Goal: Navigation & Orientation: Find specific page/section

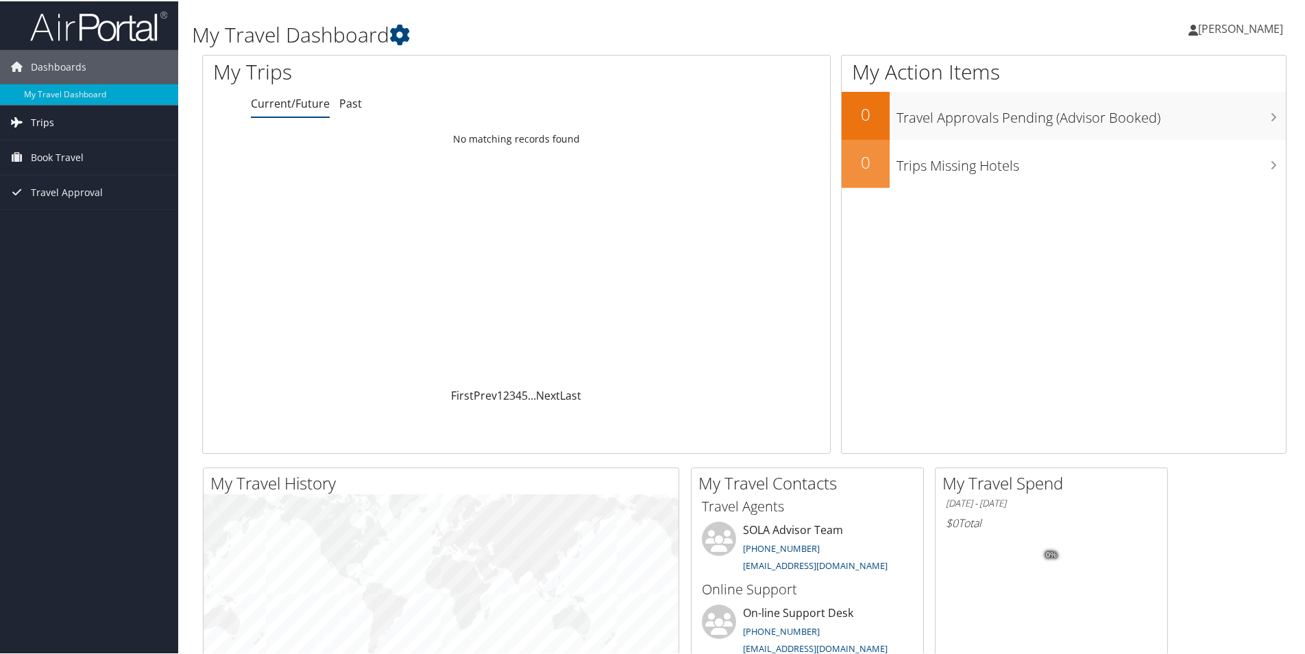
click at [72, 129] on link "Trips" at bounding box center [89, 121] width 178 height 34
click at [73, 191] on link "Trips Missing Hotels" at bounding box center [89, 190] width 178 height 21
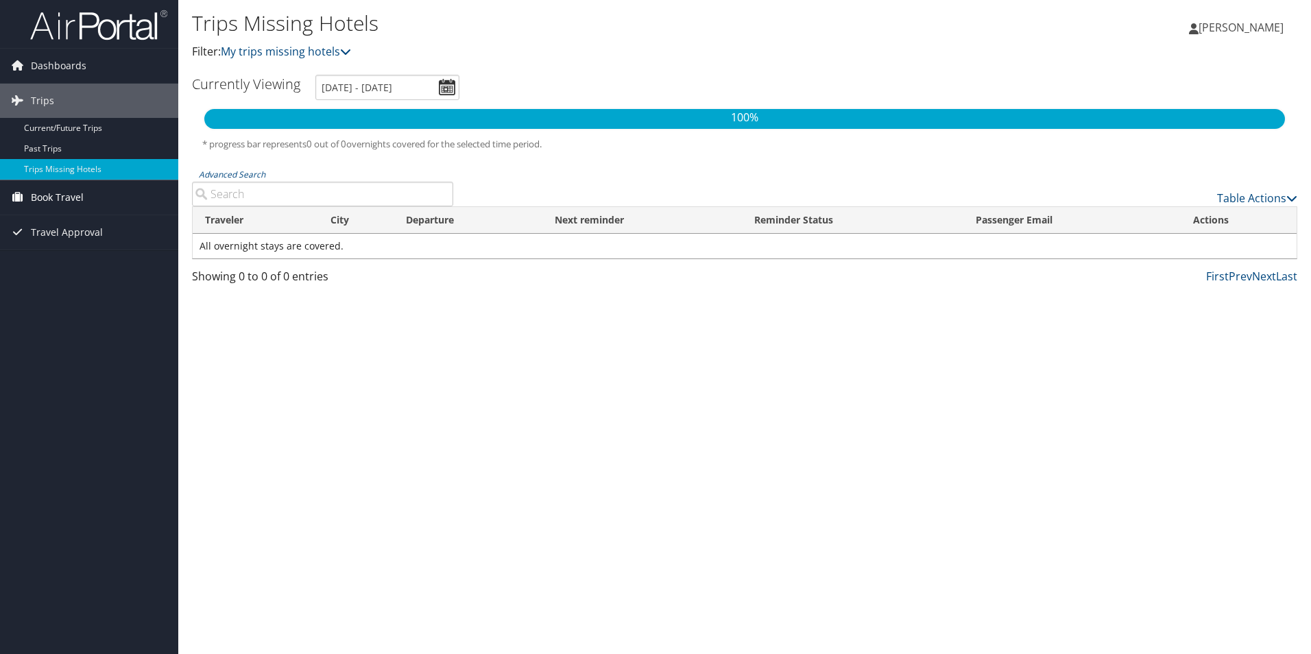
click at [72, 197] on span "Book Travel" at bounding box center [57, 197] width 53 height 34
click at [80, 243] on link "Book/Manage Online Trips" at bounding box center [89, 245] width 178 height 21
click at [54, 72] on span "Dashboards" at bounding box center [59, 66] width 56 height 34
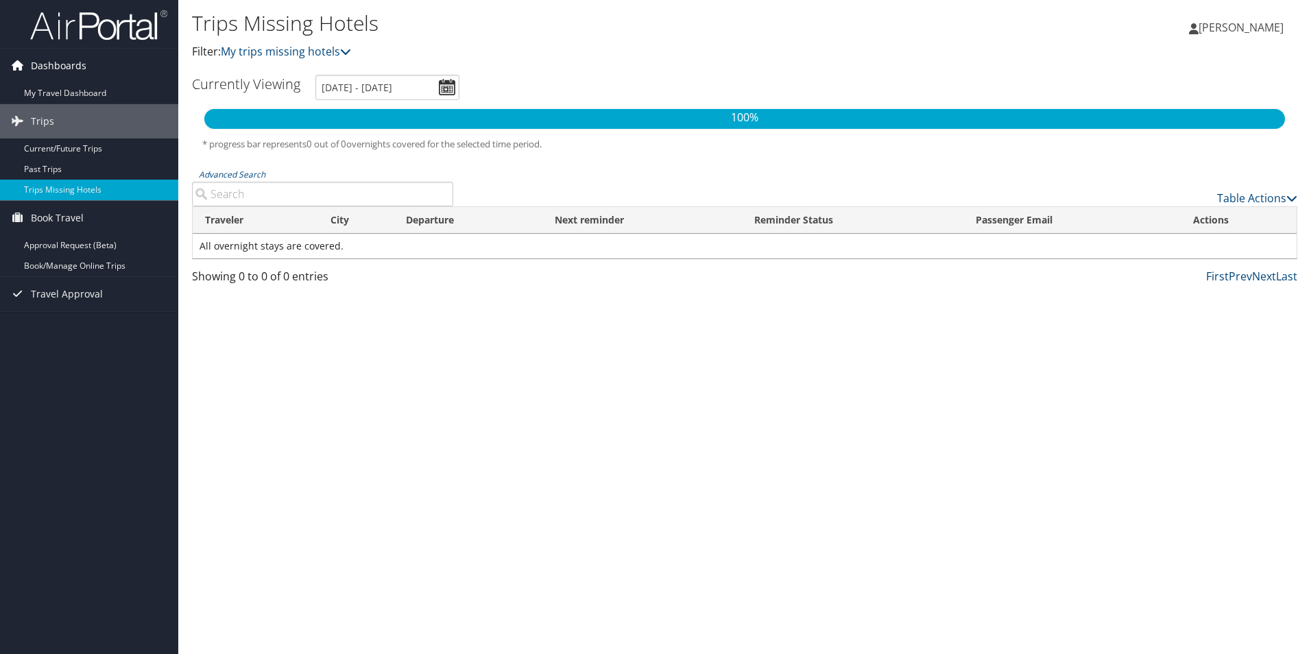
click at [63, 72] on span "Dashboards" at bounding box center [59, 66] width 56 height 34
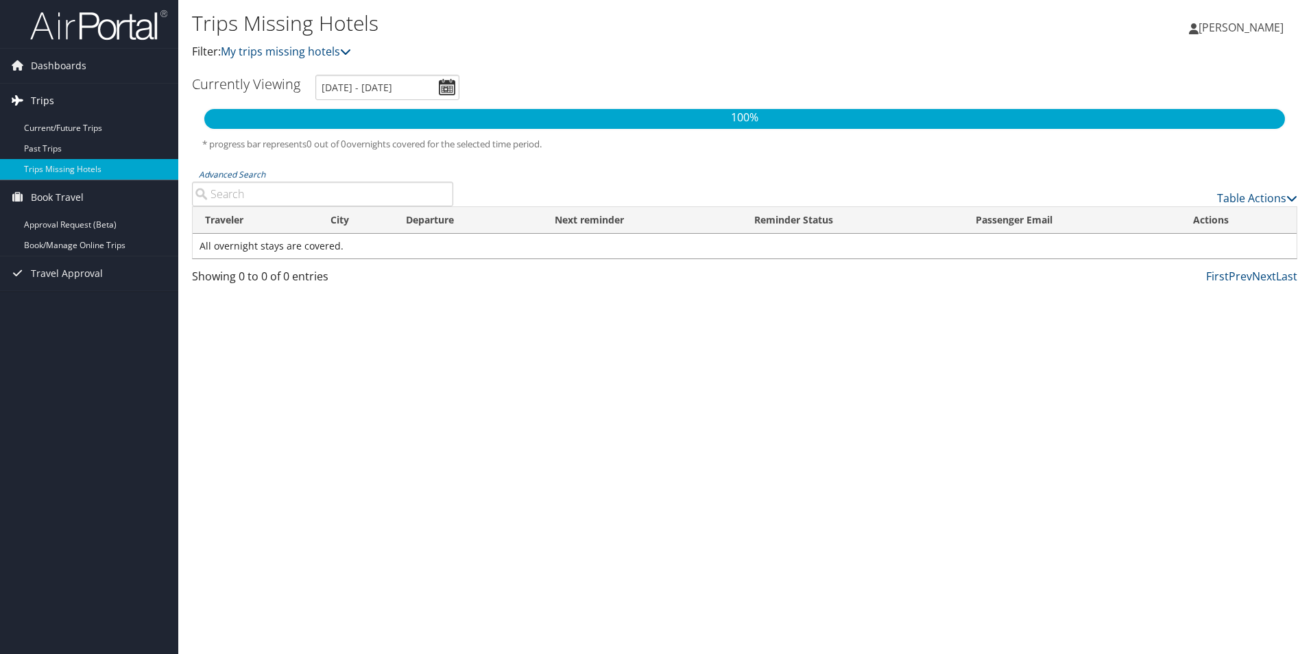
click at [58, 101] on link "Trips" at bounding box center [89, 101] width 178 height 34
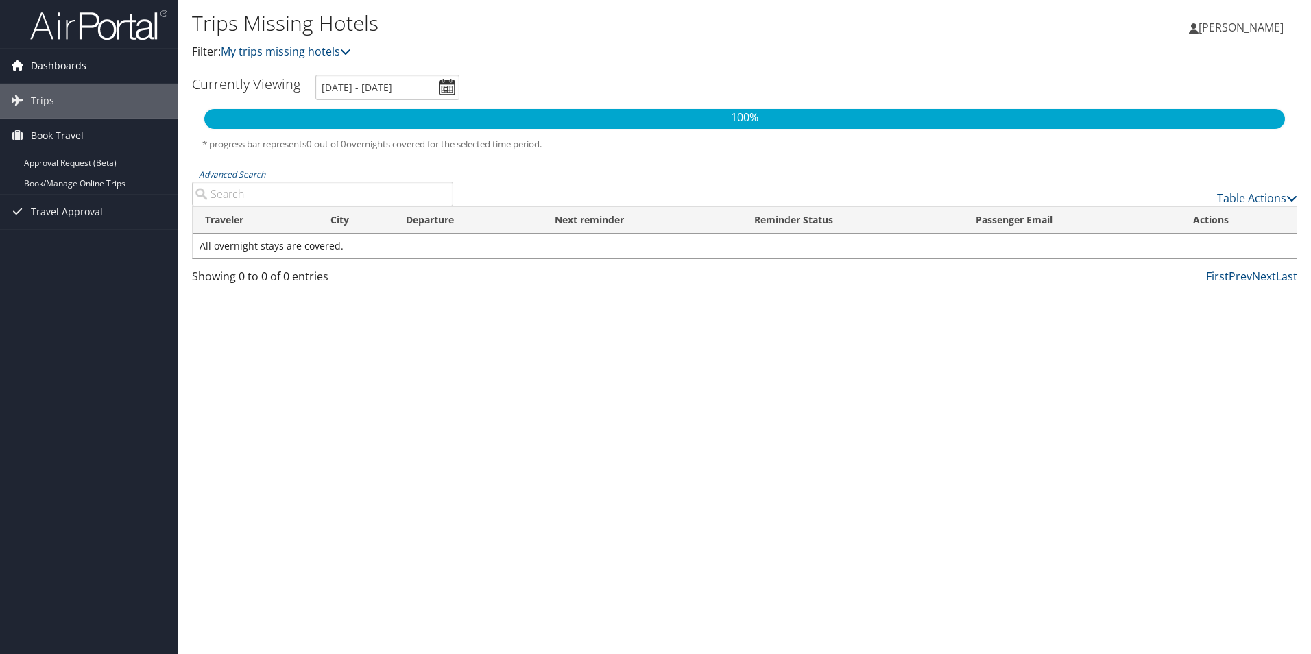
click at [47, 64] on span "Dashboards" at bounding box center [59, 66] width 56 height 34
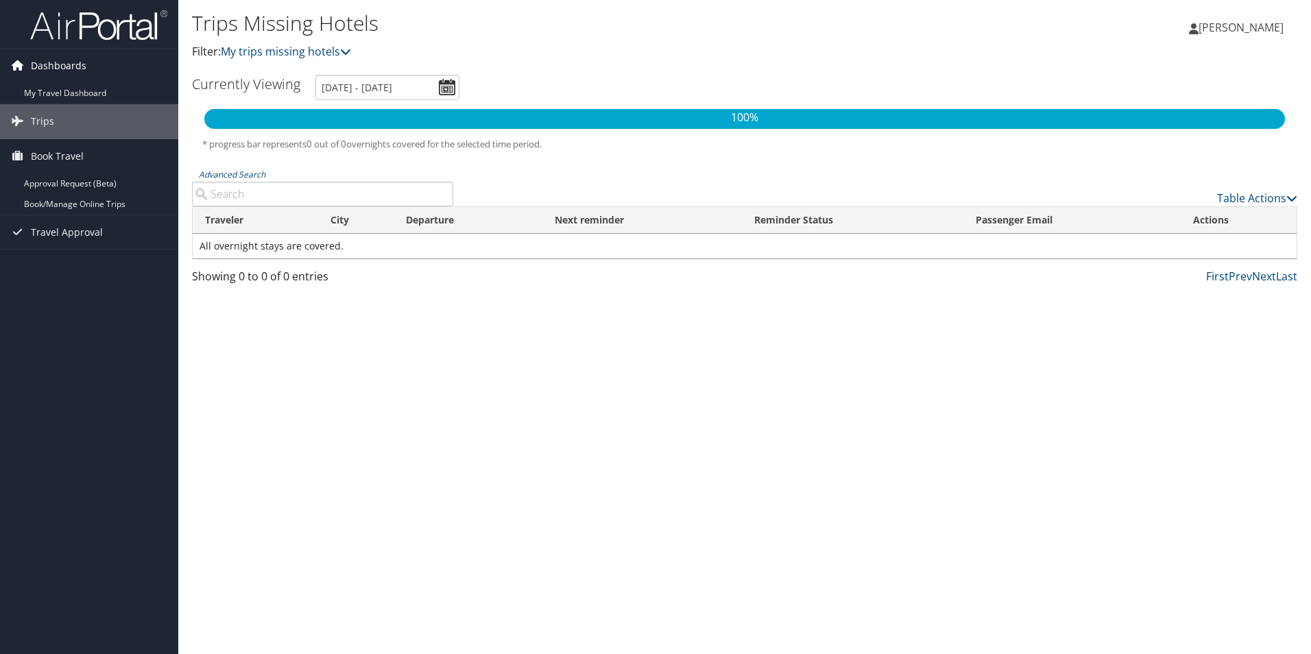
click at [14, 64] on icon at bounding box center [17, 65] width 21 height 21
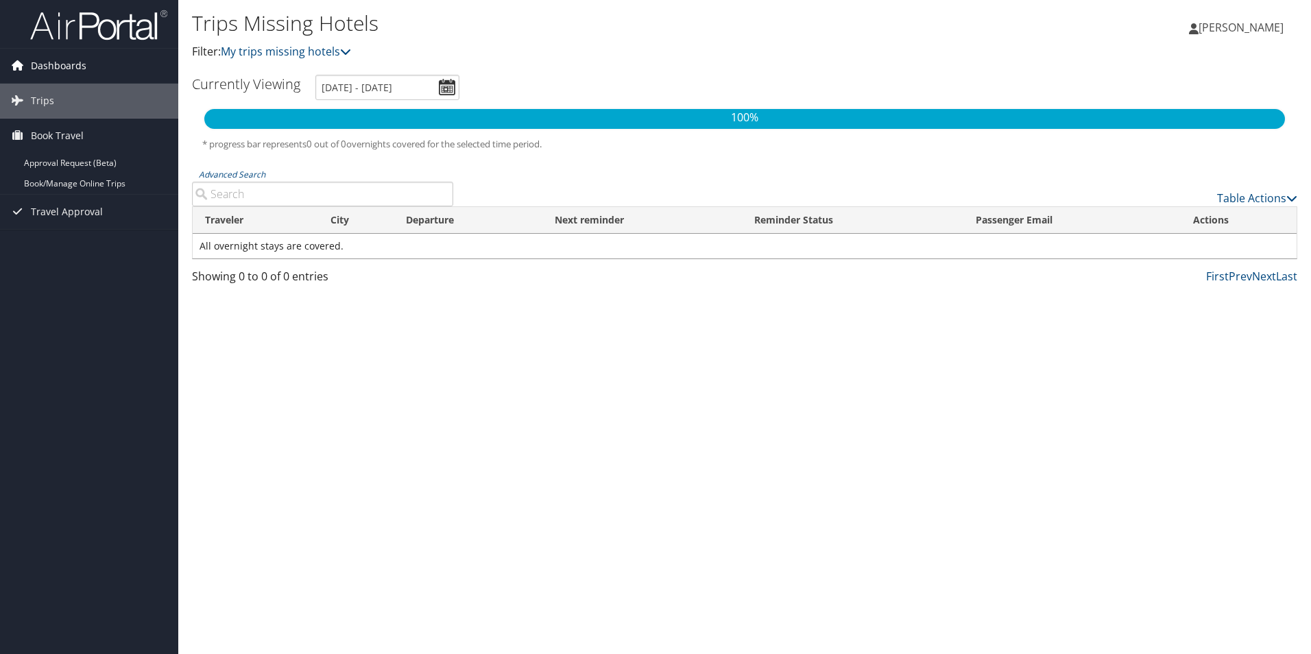
drag, startPoint x: 56, startPoint y: 70, endPoint x: 53, endPoint y: 82, distance: 12.8
click at [55, 71] on span "Dashboards" at bounding box center [59, 66] width 56 height 34
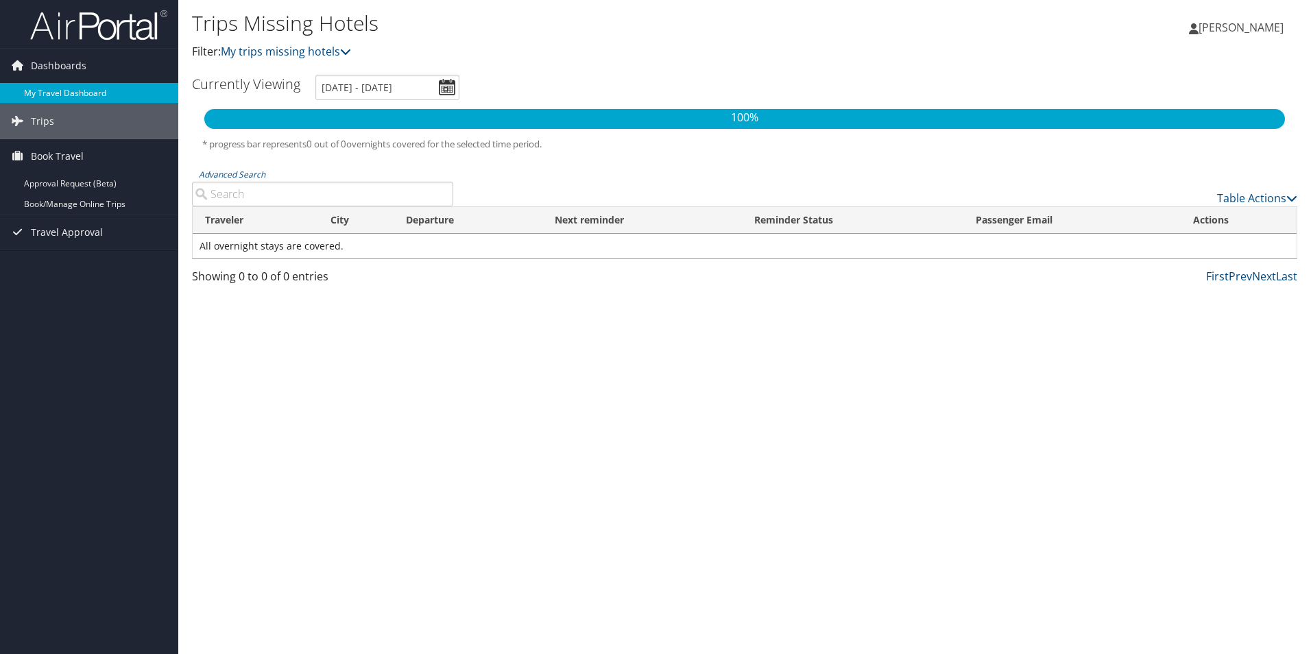
click at [54, 85] on link "My Travel Dashboard" at bounding box center [89, 93] width 178 height 21
